Goal: Use online tool/utility: Utilize a website feature to perform a specific function

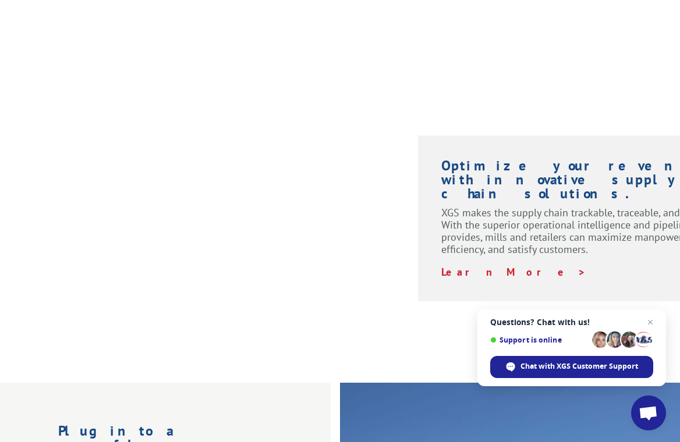
scroll to position [931, 0]
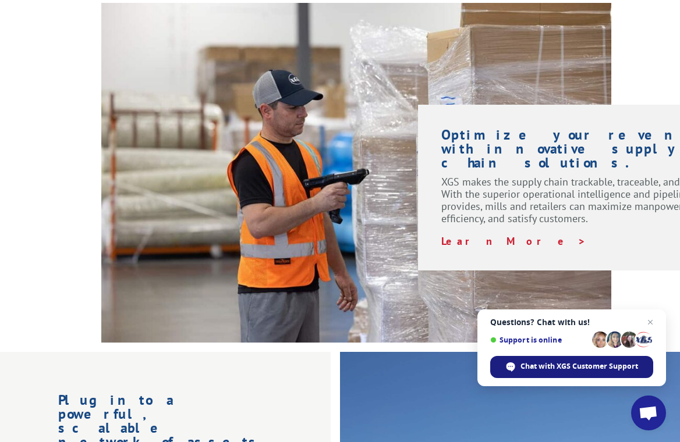
click at [564, 366] on span "Chat with XGS Customer Support" at bounding box center [579, 366] width 118 height 10
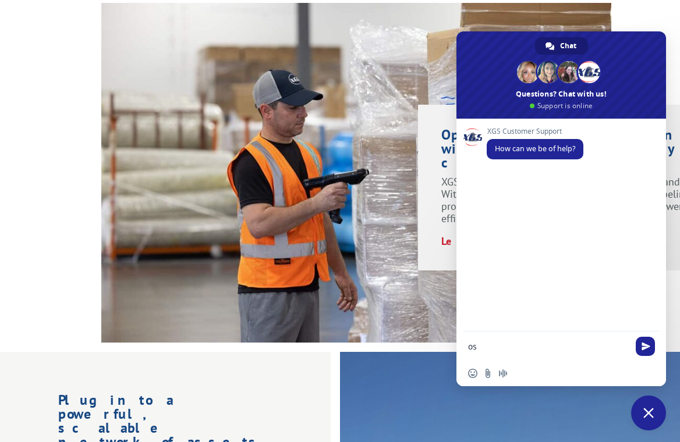
type textarea "o"
type textarea "is there a map with transit times"
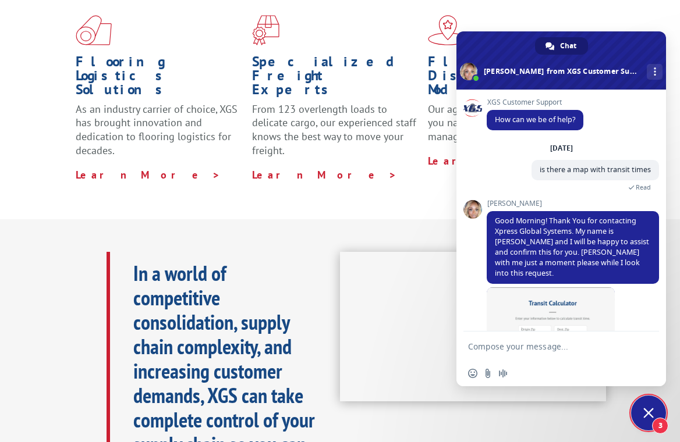
scroll to position [63, 0]
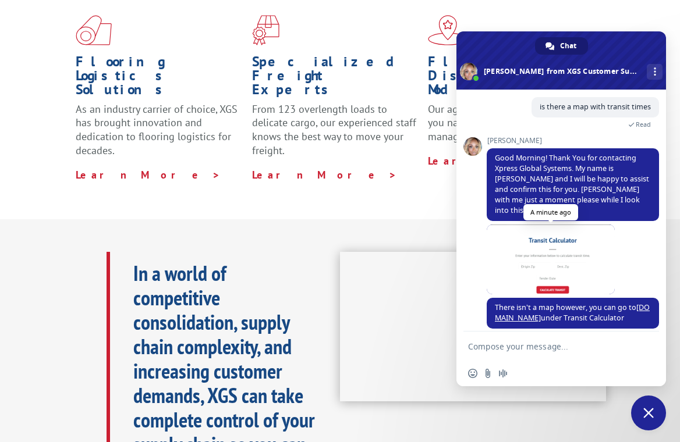
click at [573, 253] on span at bounding box center [551, 260] width 128 height 70
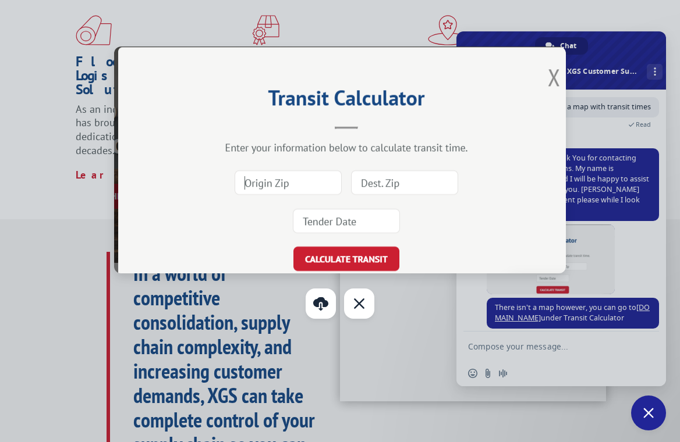
click at [530, 357] on div at bounding box center [340, 221] width 680 height 442
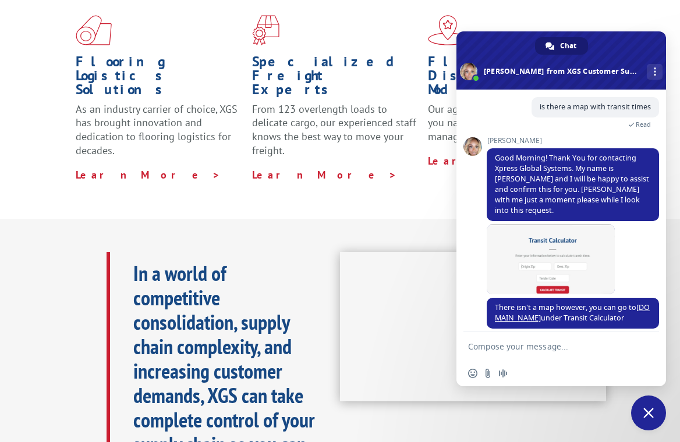
click at [526, 350] on textarea "Compose your message..." at bounding box center [548, 347] width 161 height 10
type textarea "t"
type textarea "Awesome! thank you so much"
click at [649, 352] on span "Send" at bounding box center [645, 346] width 19 height 19
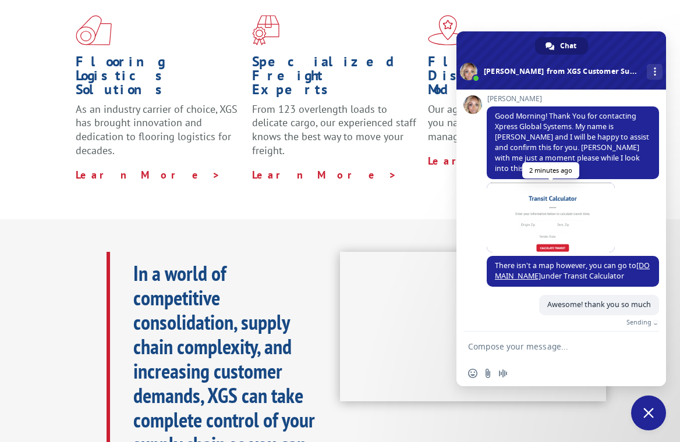
click at [568, 203] on span at bounding box center [551, 218] width 128 height 70
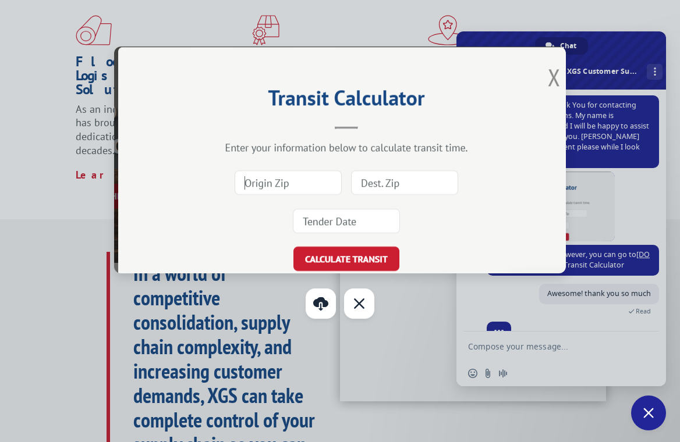
scroll to position [142, 0]
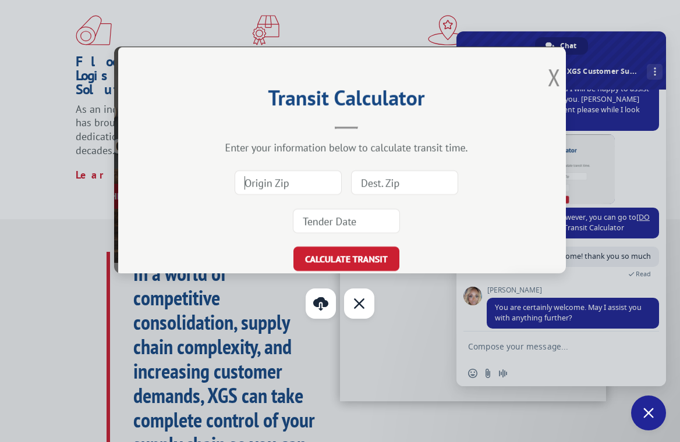
click at [251, 191] on img at bounding box center [340, 160] width 452 height 227
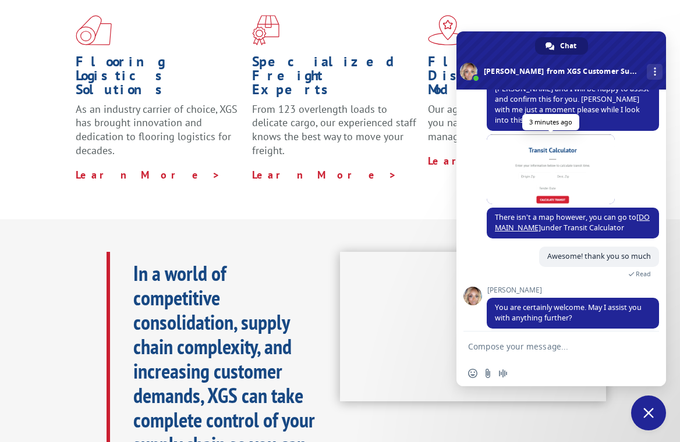
click at [566, 158] on span at bounding box center [551, 169] width 128 height 70
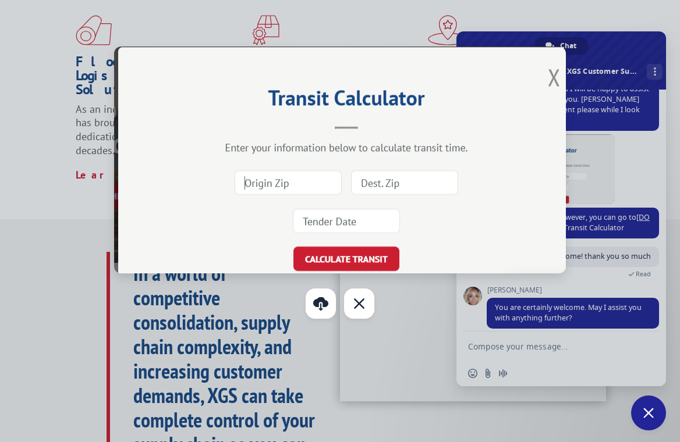
click at [321, 187] on img at bounding box center [340, 160] width 452 height 227
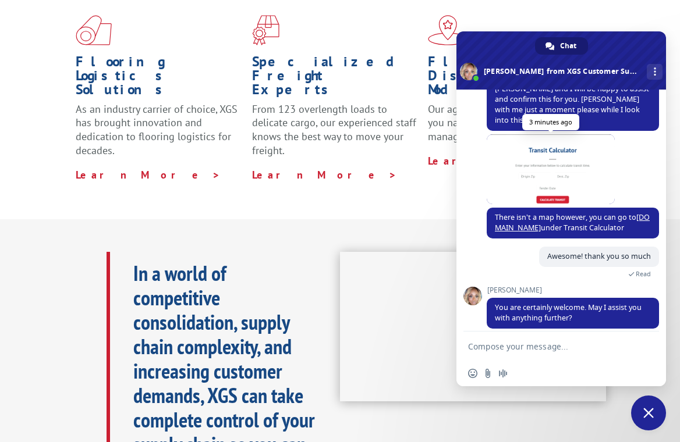
click at [560, 193] on span at bounding box center [551, 169] width 128 height 70
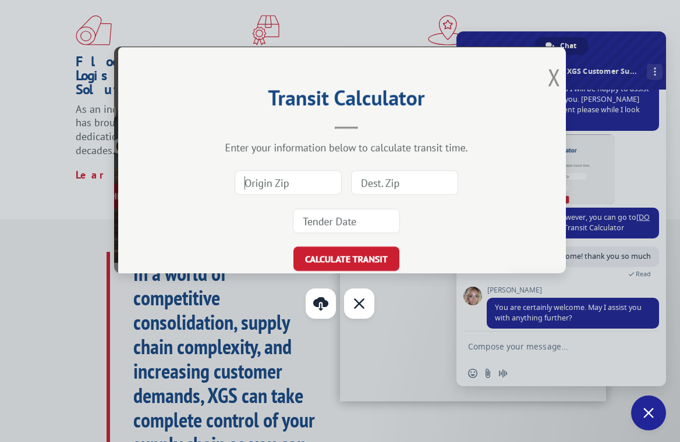
click at [329, 263] on img at bounding box center [340, 160] width 452 height 227
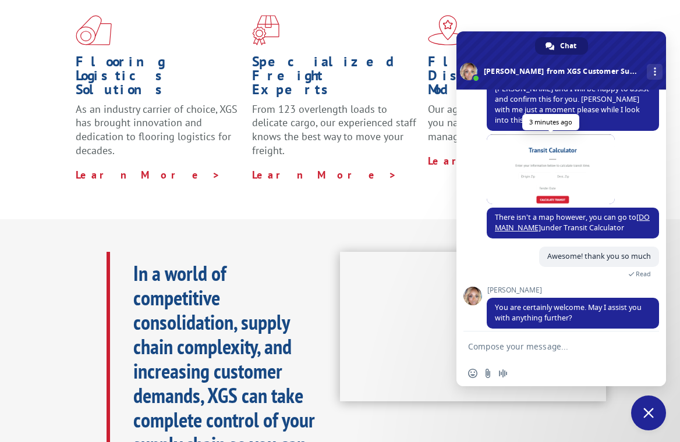
click at [566, 168] on span at bounding box center [551, 169] width 128 height 70
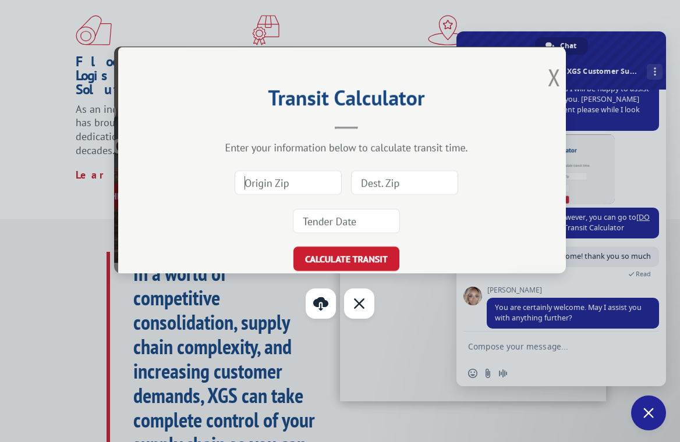
click at [306, 185] on img at bounding box center [340, 160] width 452 height 227
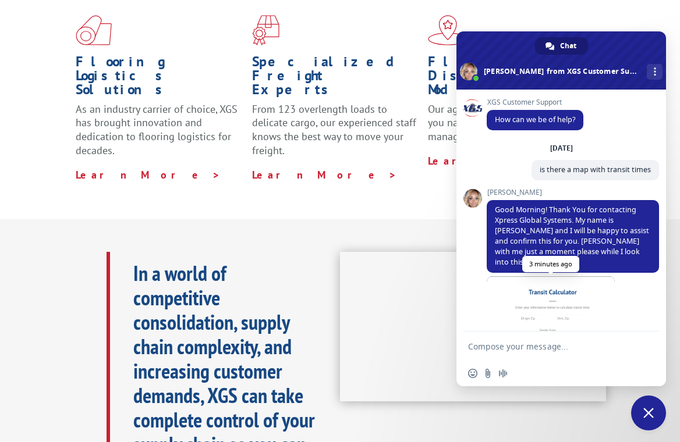
scroll to position [116, 0]
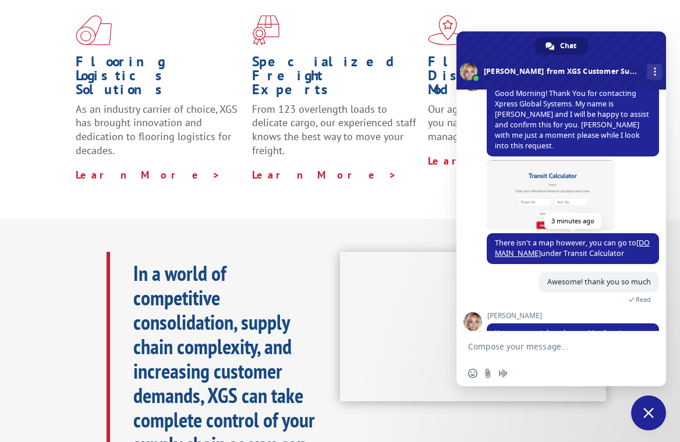
click at [510, 243] on link "[DOMAIN_NAME]" at bounding box center [572, 248] width 155 height 20
type textarea "No, that is all. Thank you"
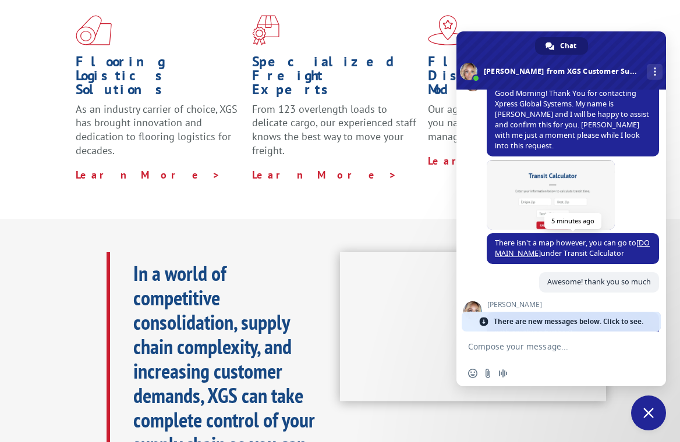
scroll to position [184, 0]
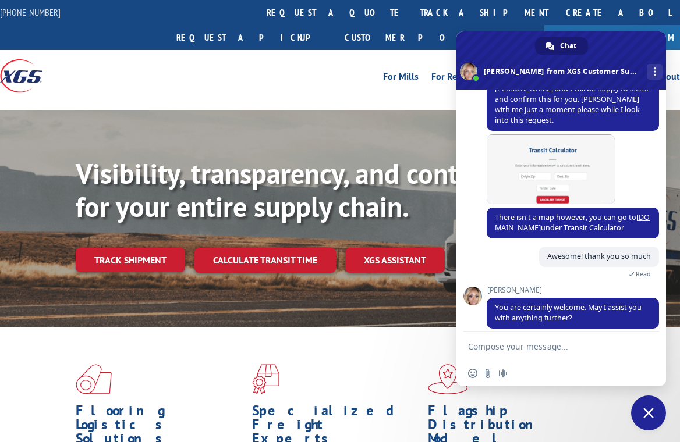
scroll to position [84, 0]
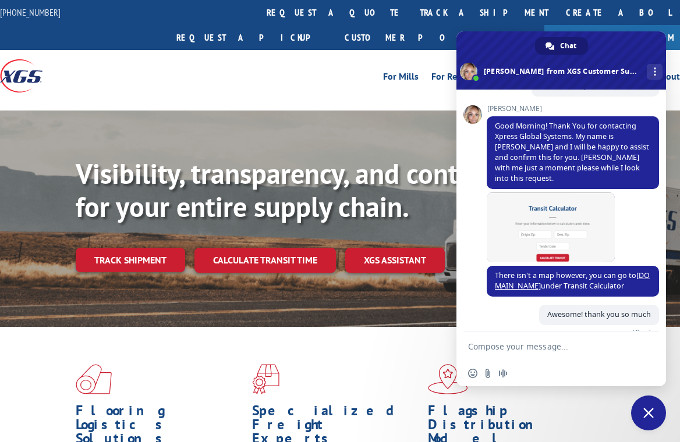
click at [554, 340] on form at bounding box center [548, 347] width 161 height 31
click at [559, 357] on form at bounding box center [548, 347] width 161 height 31
click at [562, 348] on textarea "Compose your message..." at bounding box center [548, 347] width 161 height 10
type textarea "n"
type textarea "No, that is all. Thank you"
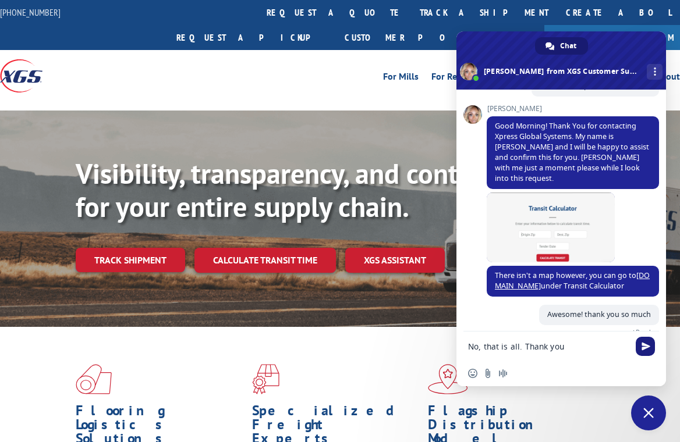
click at [643, 342] on span "Send" at bounding box center [645, 346] width 19 height 19
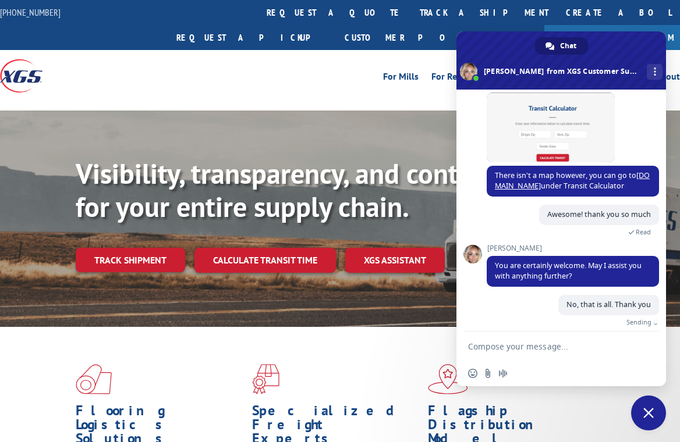
scroll to position [171, 0]
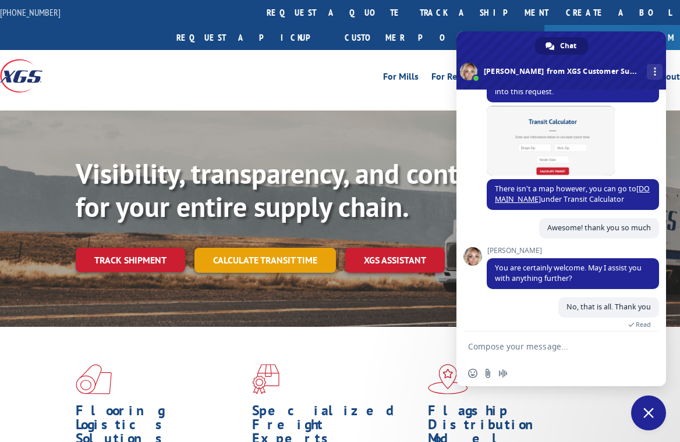
click at [253, 248] on link "Calculate transit time" at bounding box center [264, 260] width 141 height 25
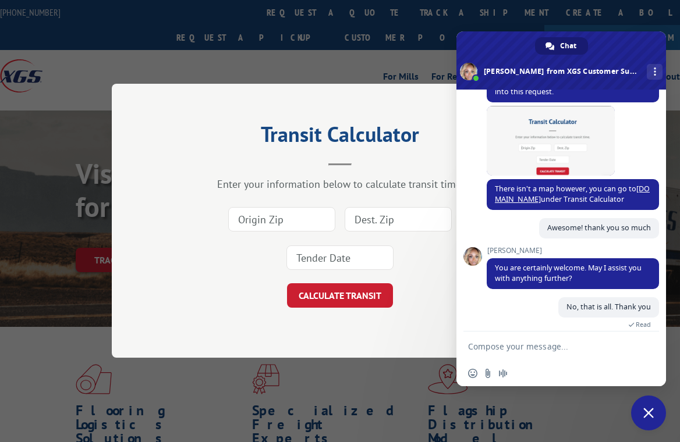
click at [306, 218] on input at bounding box center [281, 220] width 107 height 24
paste input "30103"
type input "30103"
click at [413, 224] on input at bounding box center [398, 220] width 107 height 24
click at [395, 219] on input at bounding box center [398, 220] width 107 height 24
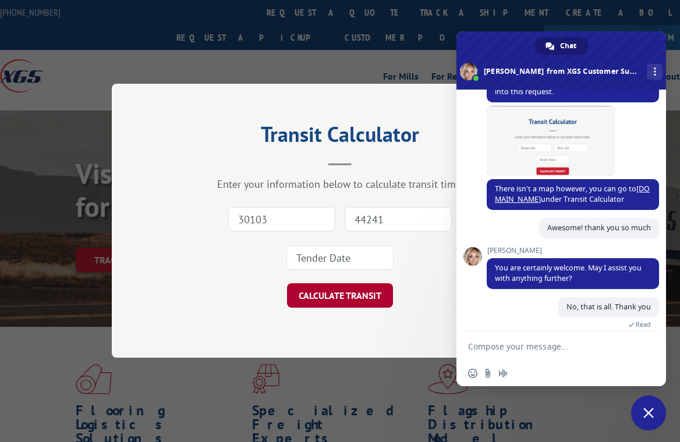
type input "44241"
click at [362, 290] on button "CALCULATE TRANSIT" at bounding box center [340, 296] width 106 height 24
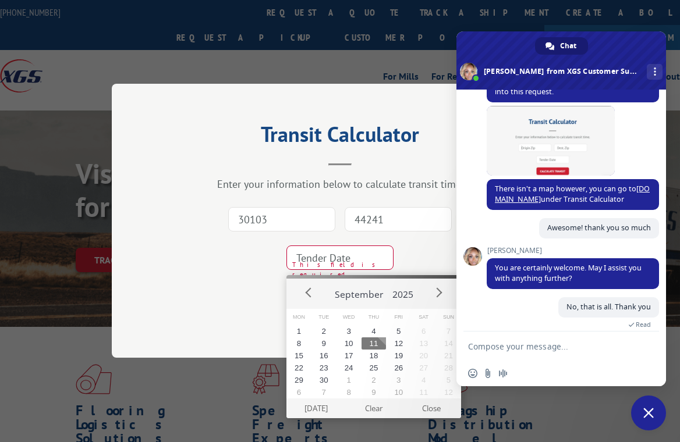
click at [373, 340] on button "11" at bounding box center [373, 344] width 25 height 12
type input "2025-09-11"
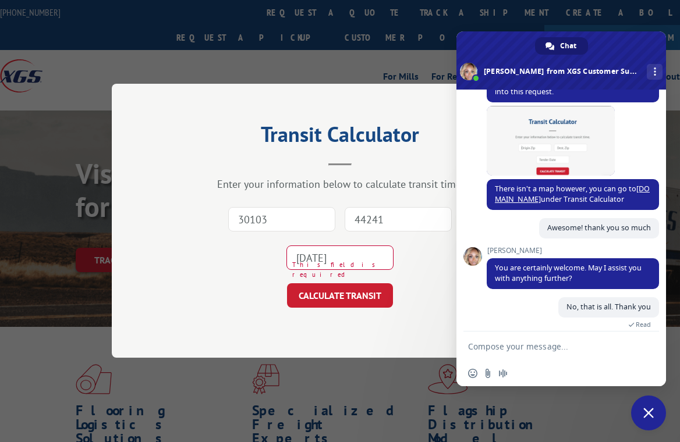
click at [359, 265] on input "2025-09-11" at bounding box center [339, 258] width 107 height 24
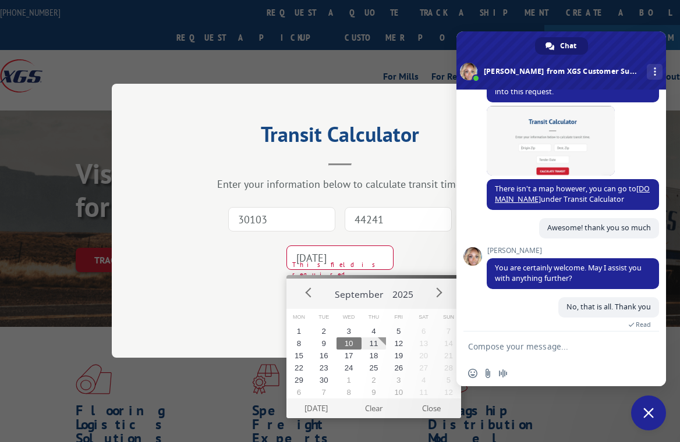
click at [239, 267] on div "30103 44241 2025-09-11 This field is required" at bounding box center [340, 239] width 340 height 77
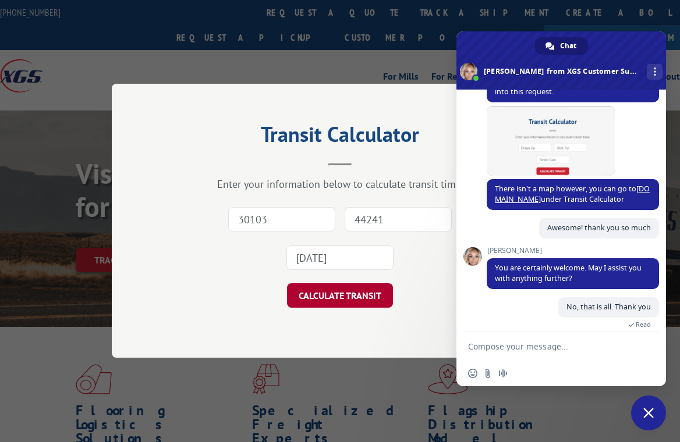
click at [325, 290] on button "CALCULATE TRANSIT" at bounding box center [340, 296] width 106 height 24
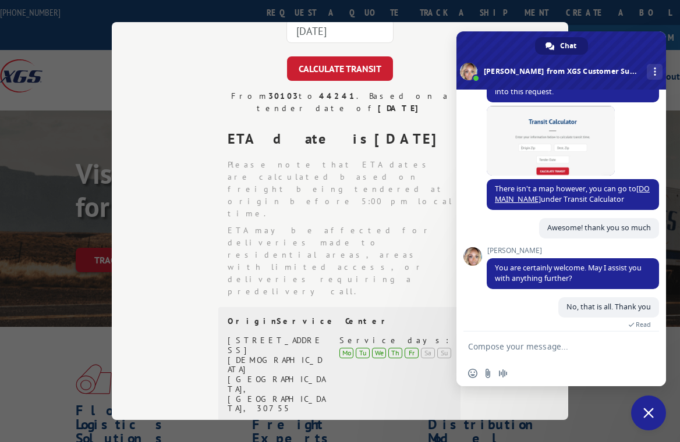
scroll to position [58, 0]
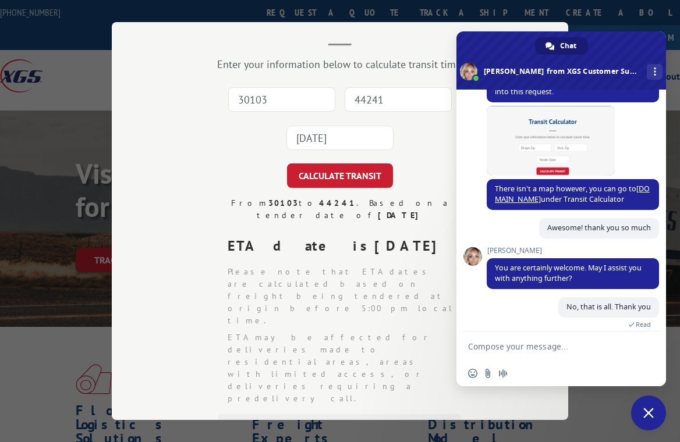
click at [175, 140] on div "30103 44241 2025-09-11" at bounding box center [340, 118] width 340 height 77
drag, startPoint x: 38, startPoint y: 94, endPoint x: 127, endPoint y: 8, distance: 123.9
click at [41, 91] on div "Transit Calculator Enter your information below to calculate transit time. 3010…" at bounding box center [340, 221] width 680 height 442
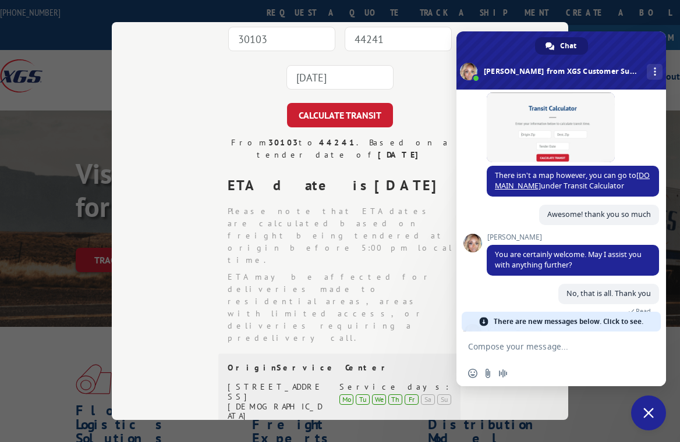
scroll to position [175, 0]
